Goal: Browse casually: Explore the website without a specific task or goal

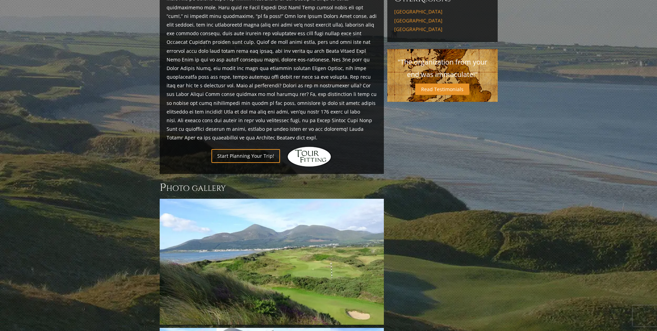
scroll to position [414, 0]
click at [378, 255] on link "Next" at bounding box center [374, 262] width 14 height 14
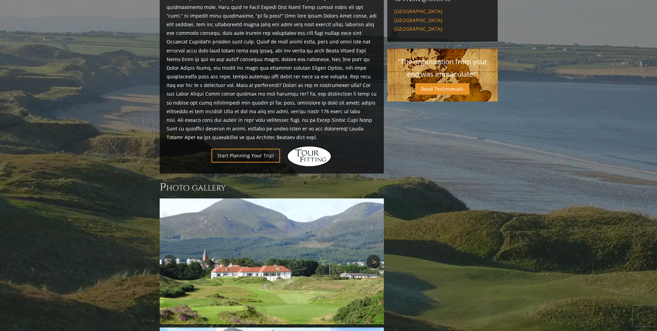
click at [372, 255] on link "Next" at bounding box center [374, 262] width 14 height 14
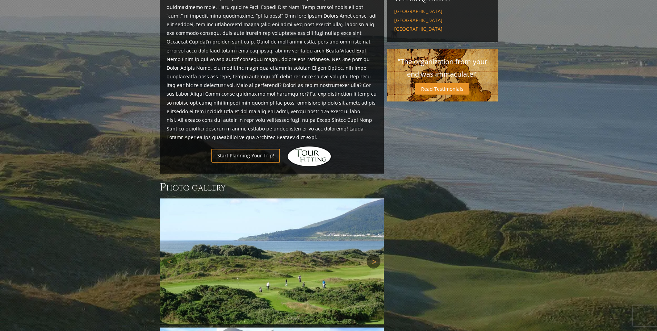
click at [373, 255] on link "Next" at bounding box center [374, 262] width 14 height 14
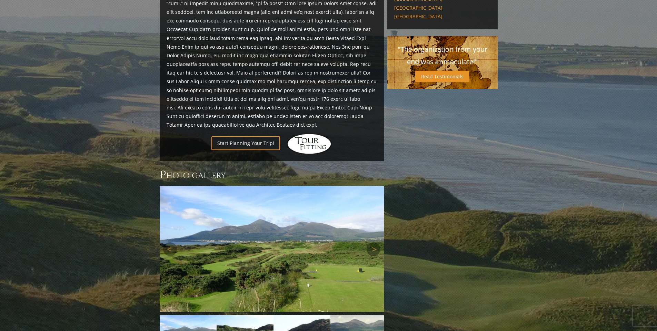
scroll to position [449, 0]
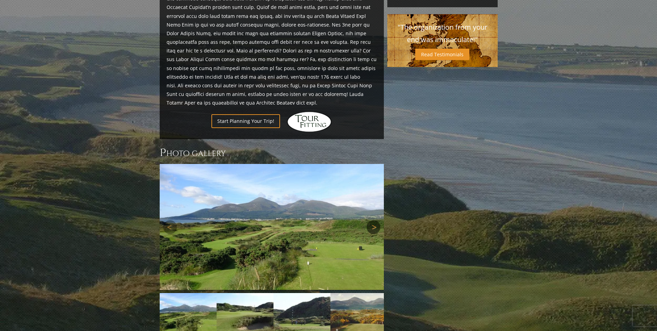
click at [375, 220] on link "Next" at bounding box center [374, 227] width 14 height 14
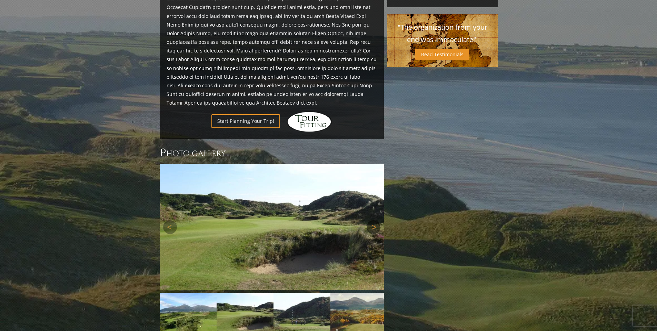
click at [375, 220] on link "Next" at bounding box center [374, 227] width 14 height 14
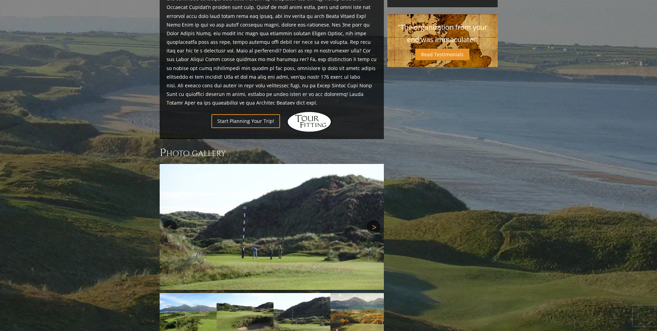
click at [375, 220] on link "Next" at bounding box center [374, 227] width 14 height 14
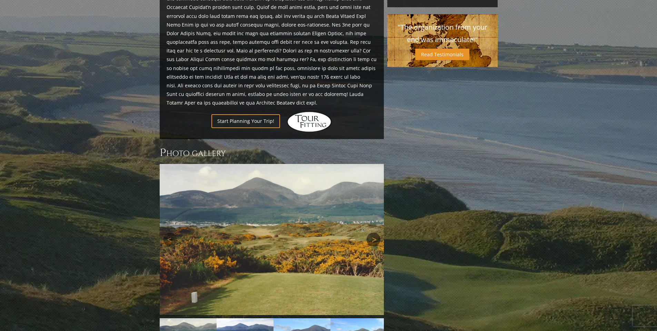
click at [377, 233] on link "Next" at bounding box center [374, 240] width 14 height 14
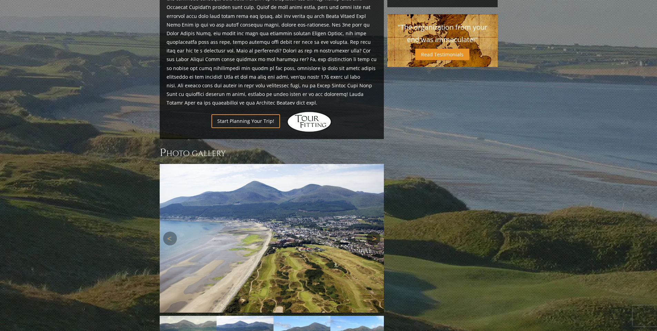
click at [377, 232] on link "Next" at bounding box center [374, 239] width 14 height 14
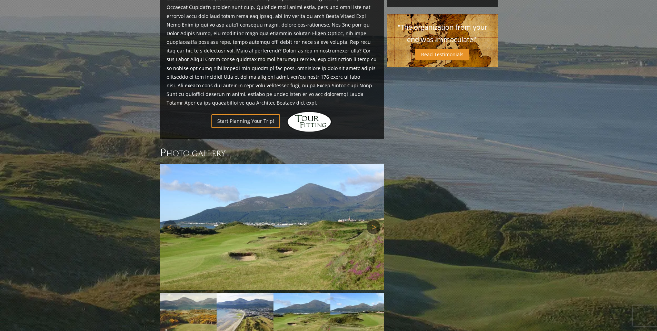
click at [375, 220] on link "Next" at bounding box center [374, 227] width 14 height 14
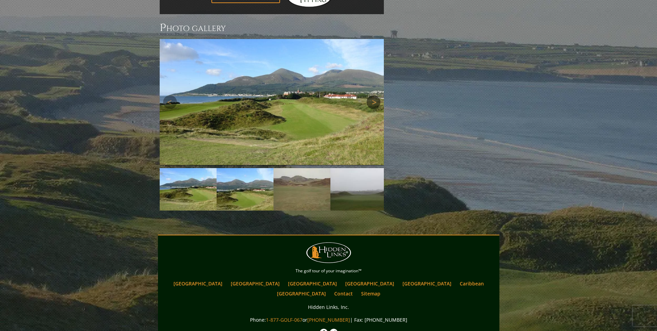
scroll to position [606, 0]
